Goal: Task Accomplishment & Management: Manage account settings

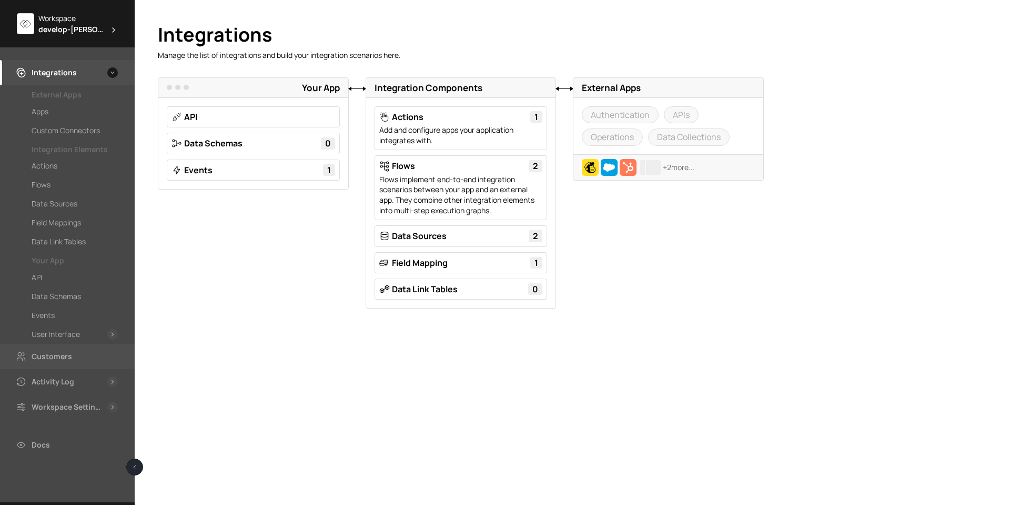
click at [54, 355] on div "Customers" at bounding box center [52, 356] width 41 height 13
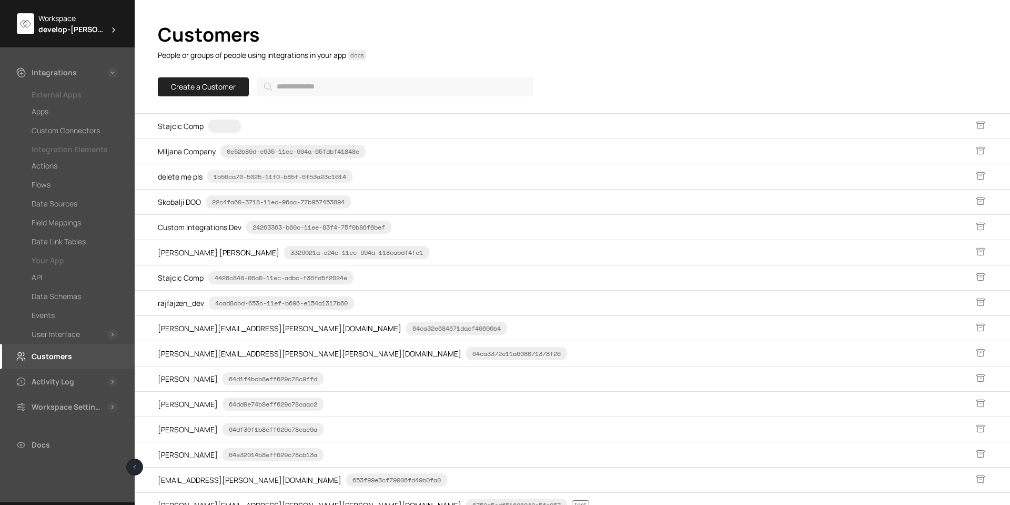
click at [67, 27] on span "develop-[PERSON_NAME]" at bounding box center [71, 29] width 67 height 11
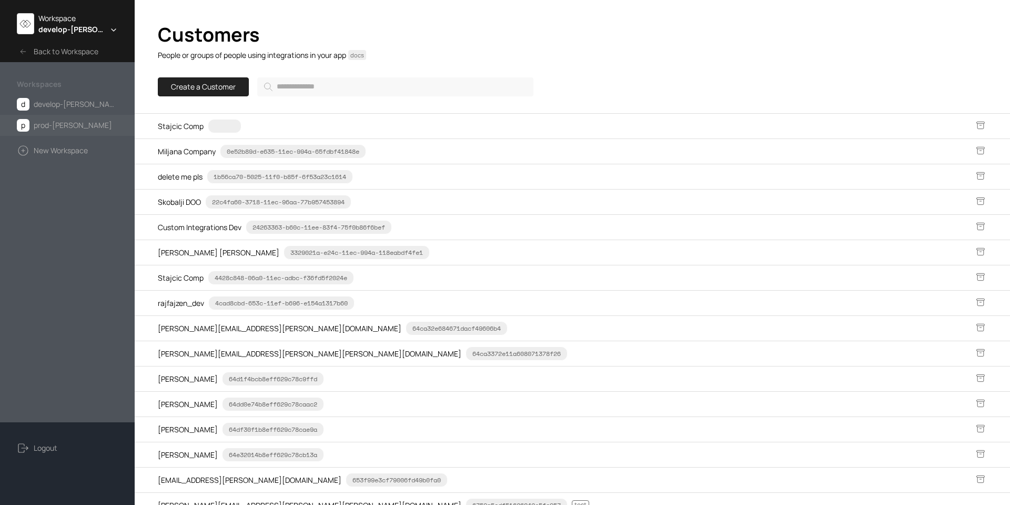
click at [54, 119] on span "prod-[PERSON_NAME]" at bounding box center [73, 125] width 78 height 13
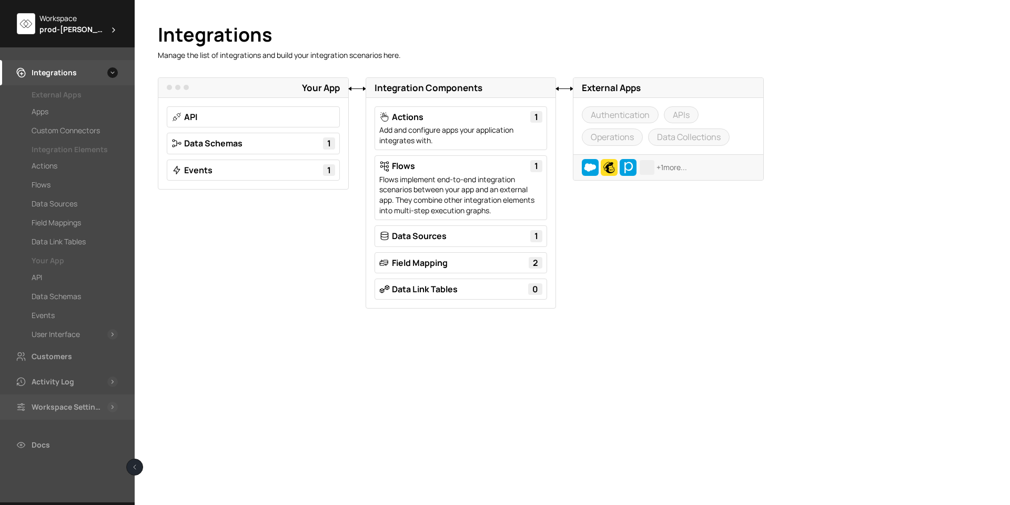
click at [58, 408] on div "Workspace Settings" at bounding box center [68, 406] width 72 height 13
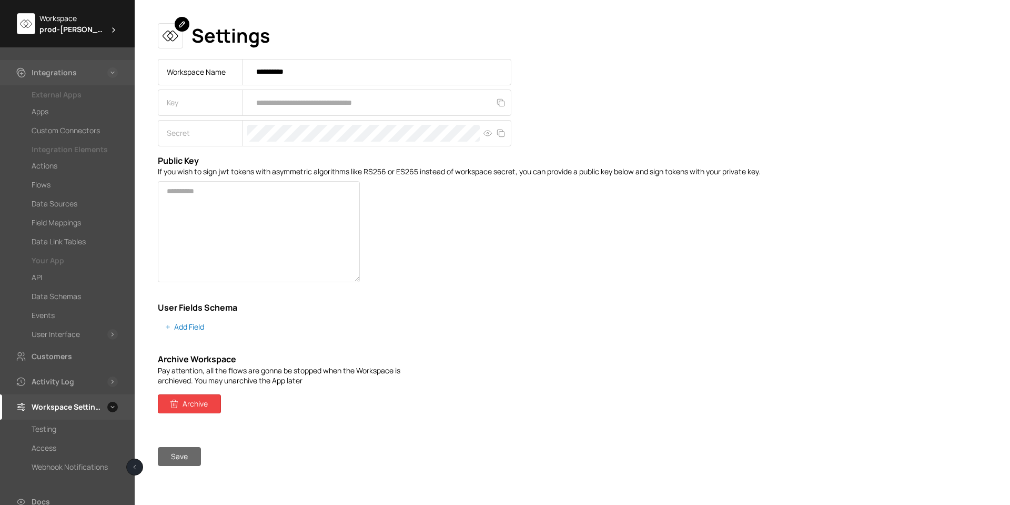
click at [62, 73] on div "Integrations" at bounding box center [54, 72] width 45 height 13
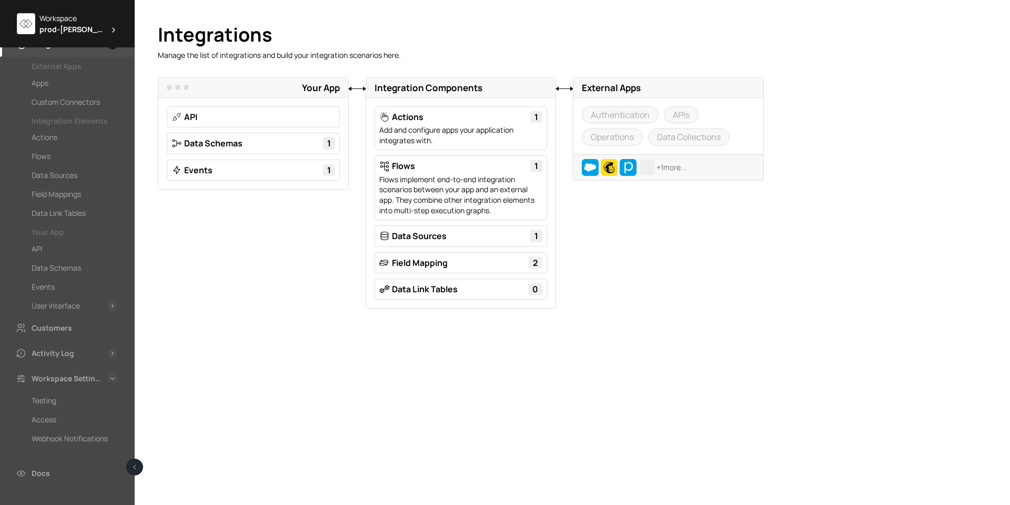
scroll to position [43, 0]
click at [57, 316] on div "Customers" at bounding box center [52, 313] width 41 height 13
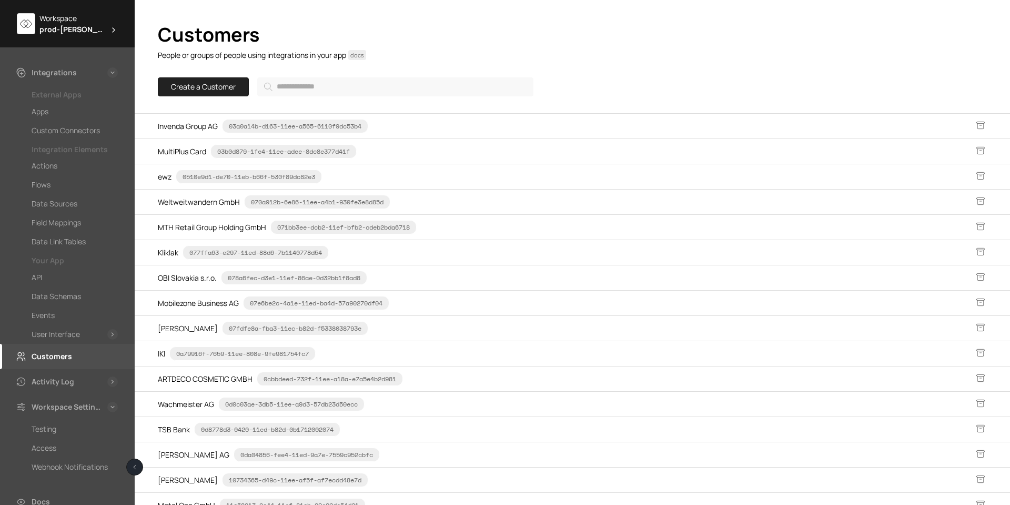
click at [62, 29] on span "prod-[PERSON_NAME]" at bounding box center [72, 29] width 66 height 11
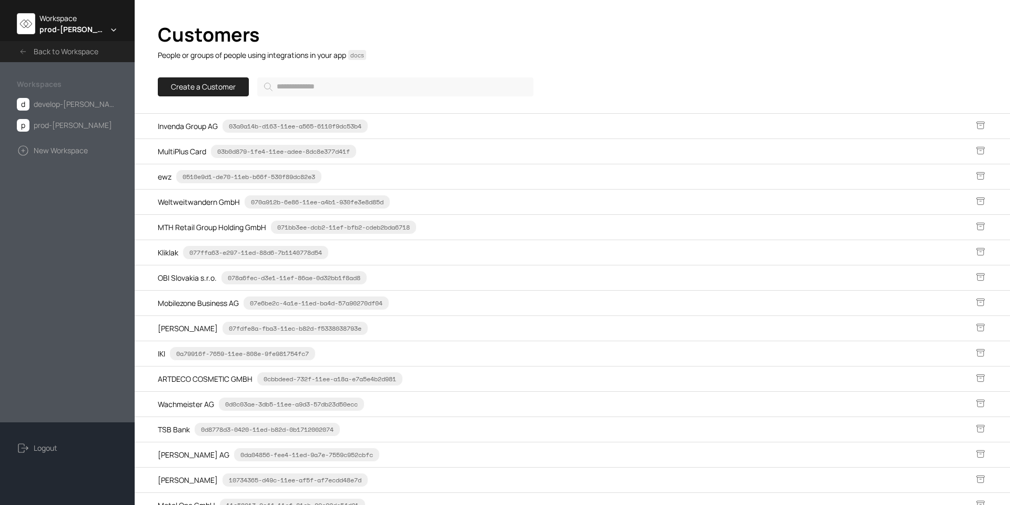
click at [39, 48] on span "Back to Workspace" at bounding box center [66, 51] width 65 height 13
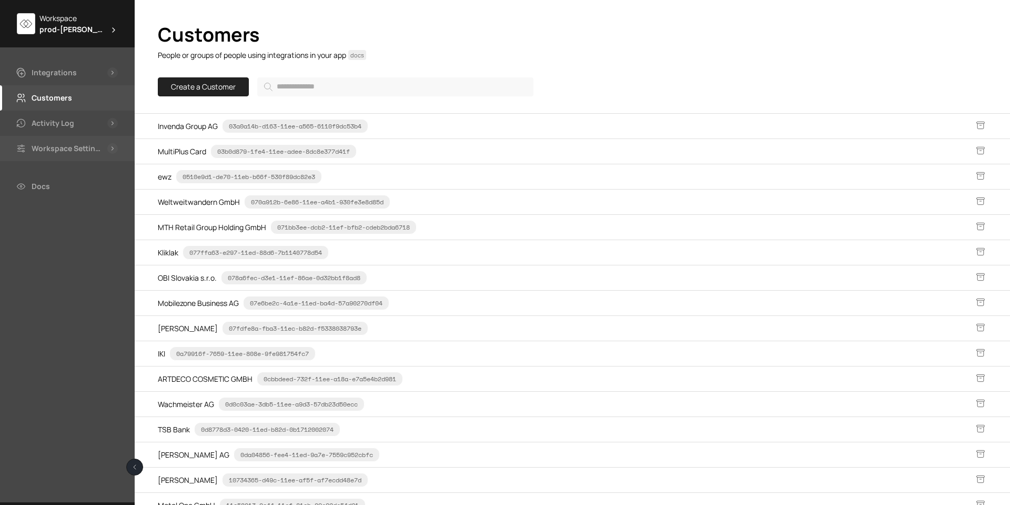
click at [65, 147] on div "Workspace Settings" at bounding box center [68, 148] width 72 height 13
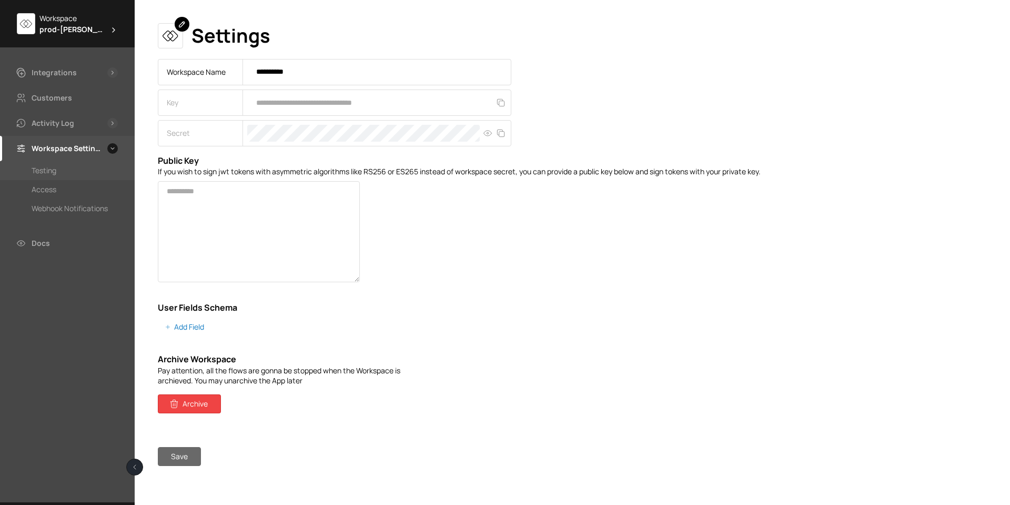
click at [44, 167] on div "Testing" at bounding box center [44, 170] width 25 height 13
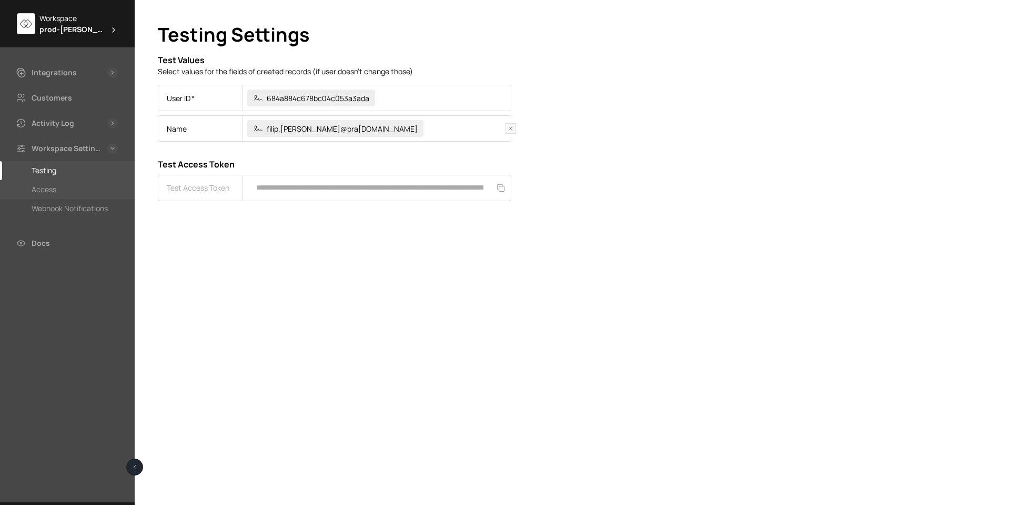
click at [49, 185] on div "Access" at bounding box center [44, 189] width 25 height 13
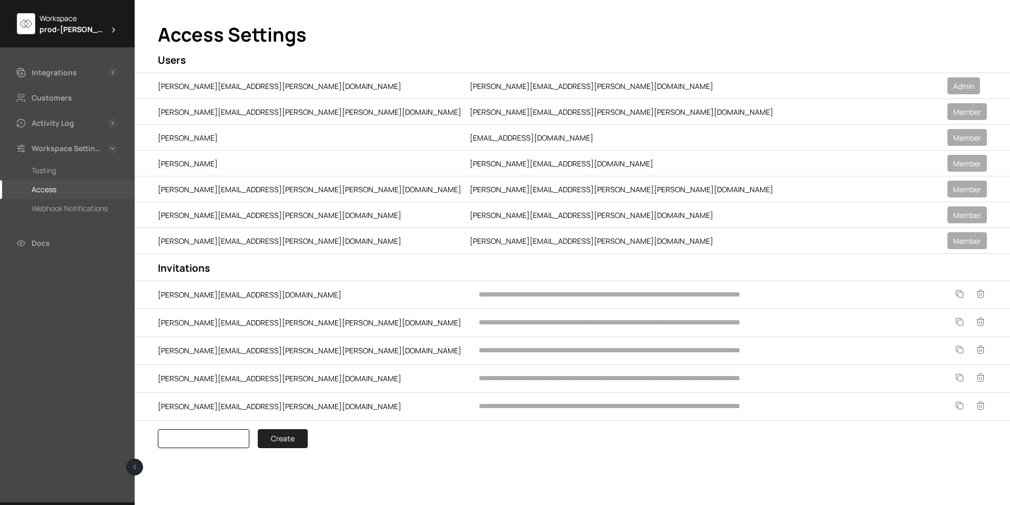
click at [218, 439] on input at bounding box center [204, 438] width 92 height 19
click at [195, 430] on input at bounding box center [204, 438] width 92 height 19
paste input "**********"
type input "**********"
click at [283, 439] on button "Create" at bounding box center [283, 438] width 50 height 19
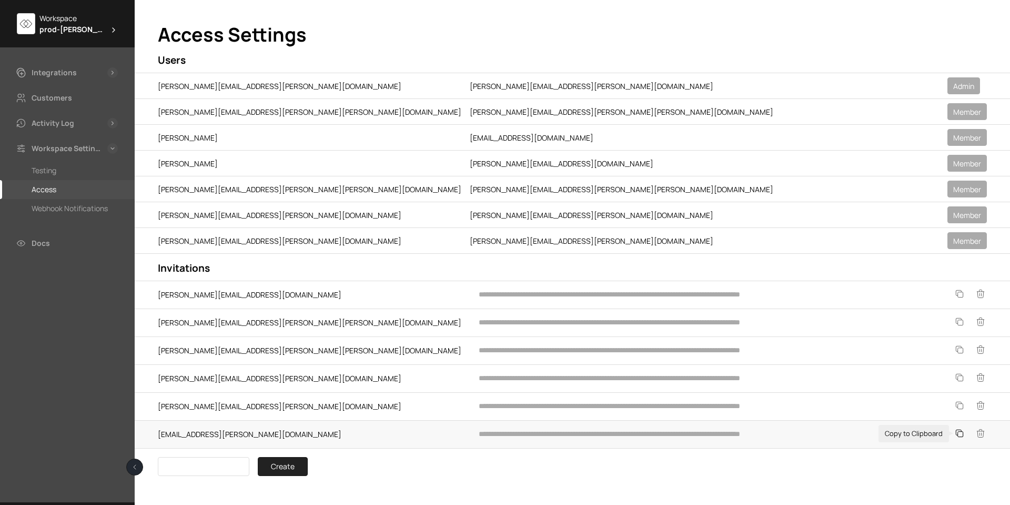
click at [964, 431] on icon at bounding box center [959, 433] width 11 height 11
